Goal: Information Seeking & Learning: Learn about a topic

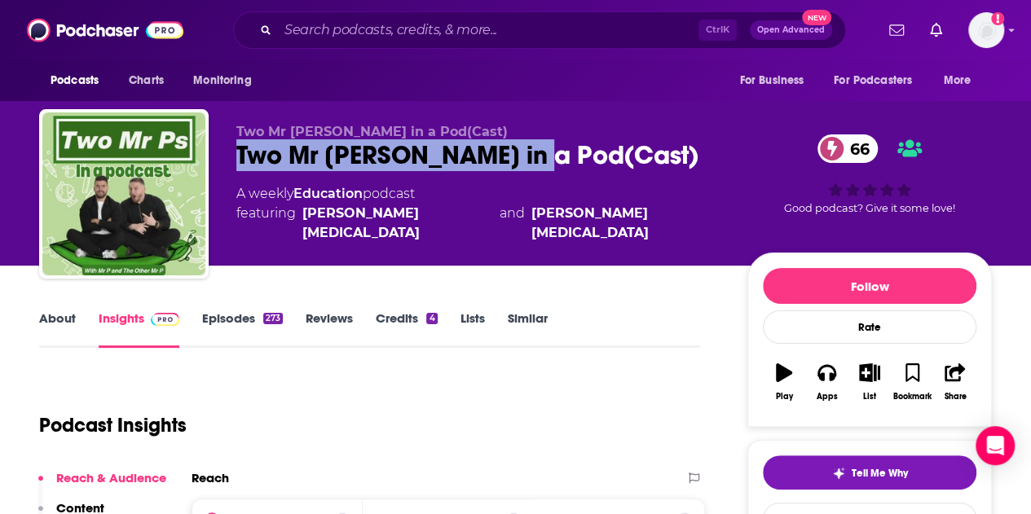
drag, startPoint x: 549, startPoint y: 162, endPoint x: 237, endPoint y: 150, distance: 312.4
click at [237, 150] on div "Two Mr [PERSON_NAME] in a Pod(Cast) 66" at bounding box center [478, 155] width 485 height 32
copy h2 "Two Mr [PERSON_NAME] in a Pod(Cast)"
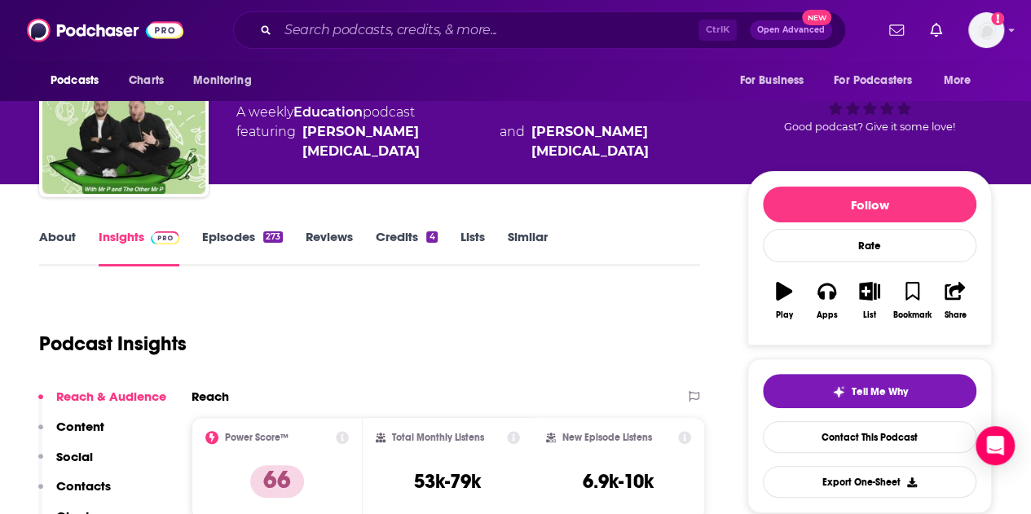
click at [58, 231] on link "About" at bounding box center [57, 247] width 37 height 37
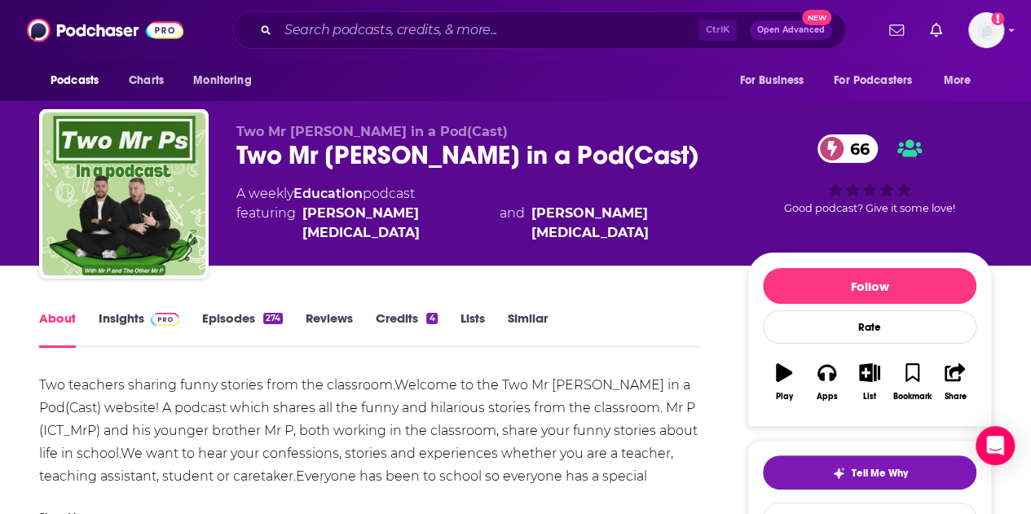
scroll to position [82, 0]
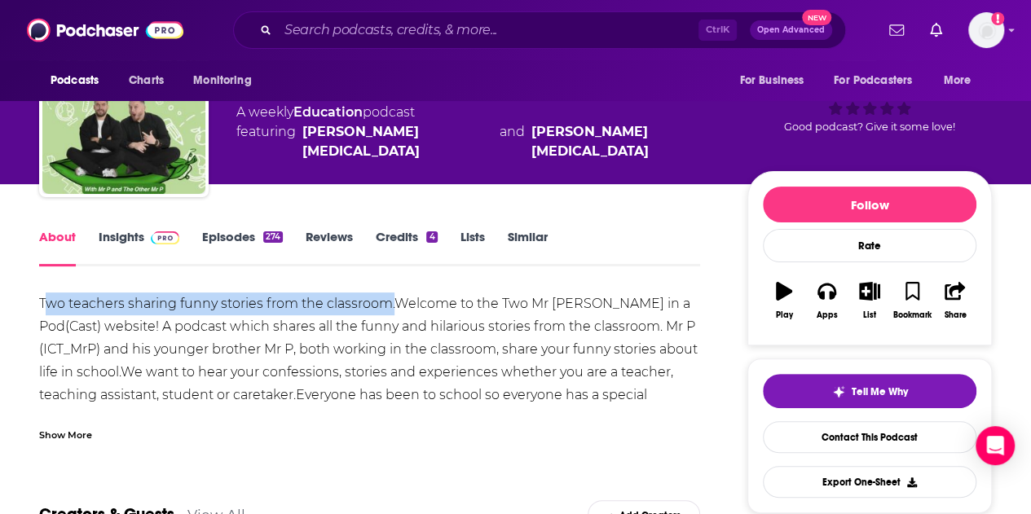
drag, startPoint x: 44, startPoint y: 304, endPoint x: 399, endPoint y: 299, distance: 354.6
click at [399, 299] on div "Two teachers sharing funny stories from the classroom.Welcome to the Two Mr [PE…" at bounding box center [369, 361] width 661 height 137
copy div "wo teachers sharing funny stories from the classroom."
click at [131, 247] on link "Insights" at bounding box center [139, 247] width 81 height 37
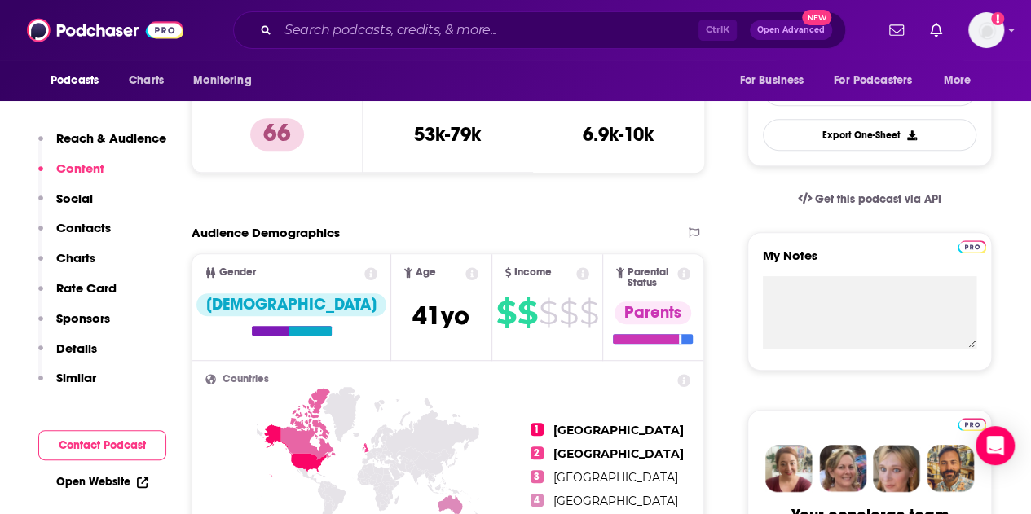
scroll to position [326, 0]
